Goal: Task Accomplishment & Management: Manage account settings

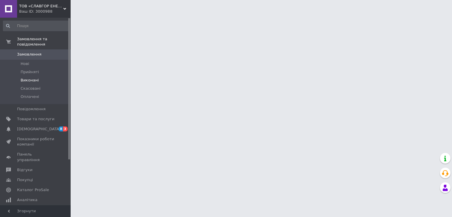
click at [27, 78] on span "Виконані" at bounding box center [30, 80] width 18 height 5
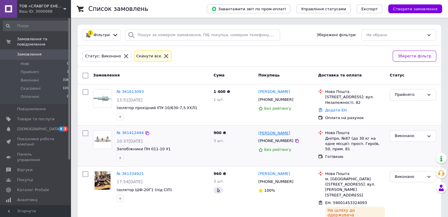
click at [271, 135] on link "[PERSON_NAME]" at bounding box center [274, 134] width 32 height 6
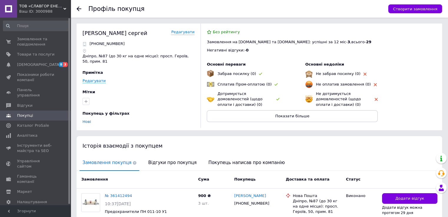
click at [80, 8] on icon at bounding box center [79, 8] width 5 height 5
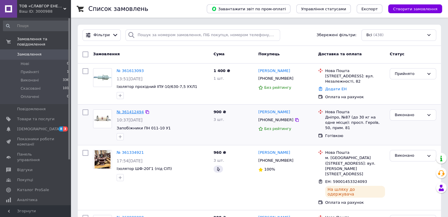
click at [127, 110] on link "№ 361412494" at bounding box center [130, 112] width 27 height 4
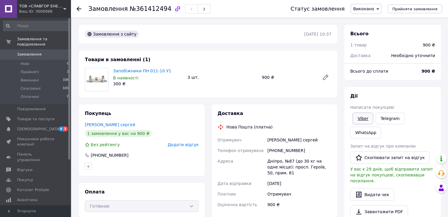
click at [362, 119] on link "Viber" at bounding box center [362, 119] width 21 height 12
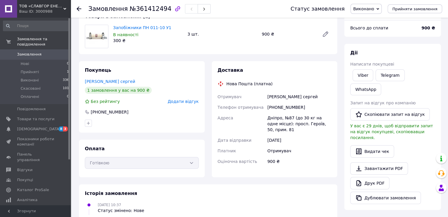
scroll to position [29, 0]
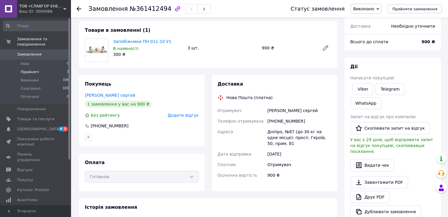
click at [25, 69] on span "Прийняті" at bounding box center [30, 71] width 18 height 5
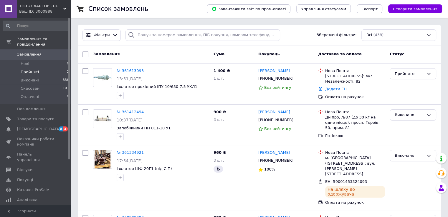
click at [25, 69] on span "Прийняті" at bounding box center [30, 71] width 18 height 5
